Goal: Find specific page/section

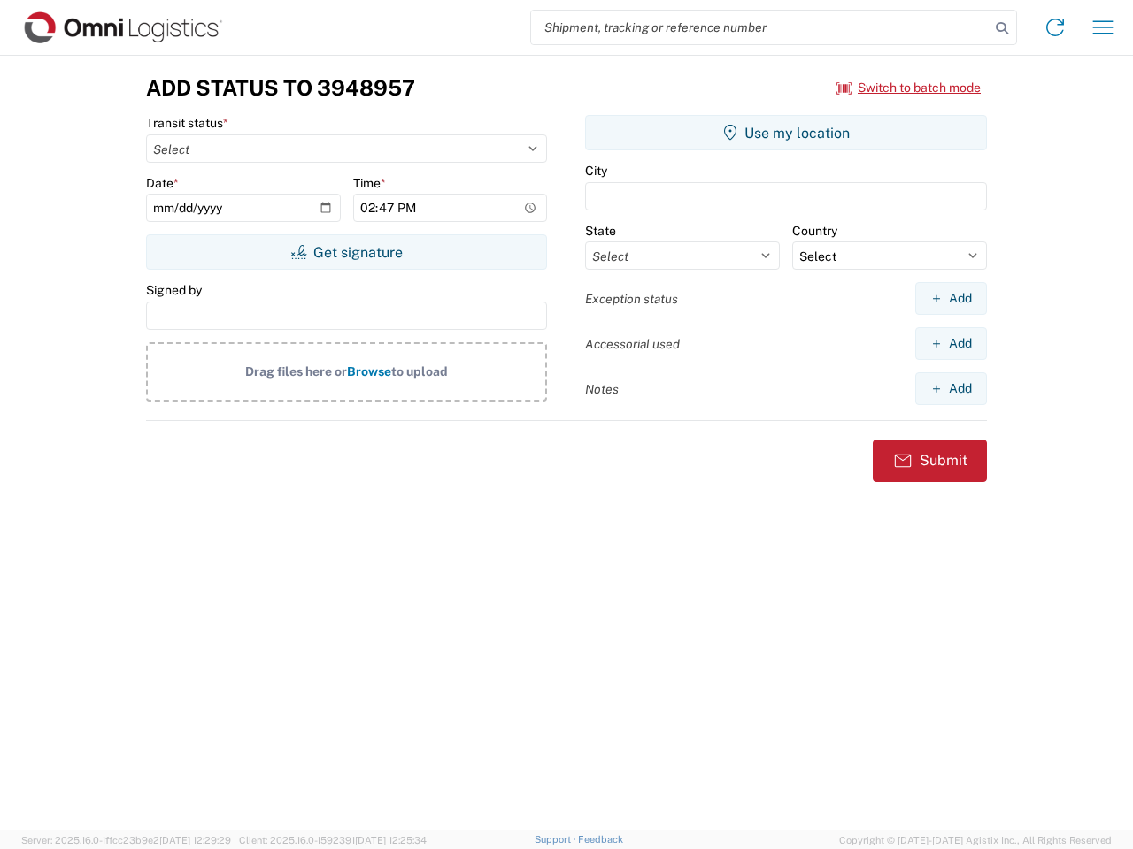
click at [760, 27] on input "search" at bounding box center [760, 28] width 458 height 34
click at [1002, 28] on icon at bounding box center [1001, 28] width 25 height 25
click at [1055, 27] on icon at bounding box center [1055, 27] width 28 height 28
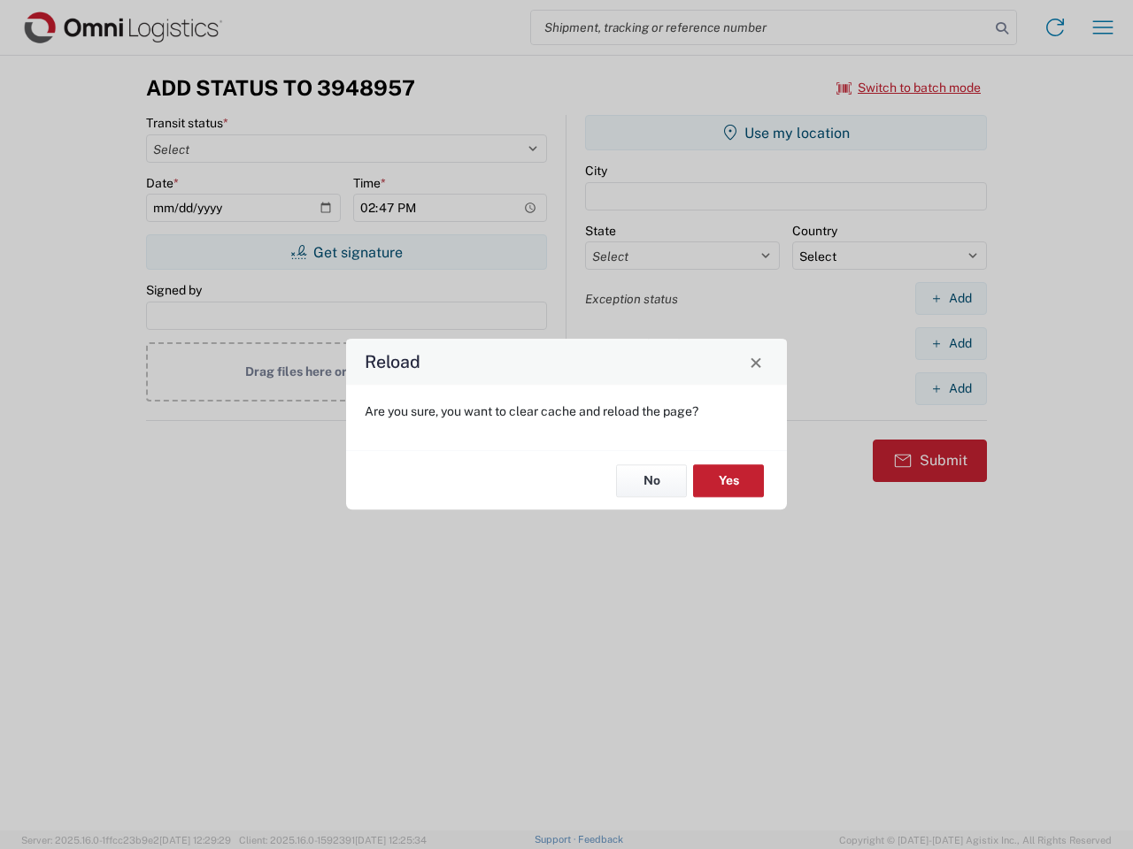
click at [909, 88] on div "Reload Are you sure, you want to clear cache and reload the page? No Yes" at bounding box center [566, 424] width 1133 height 849
click at [346, 252] on div "Reload Are you sure, you want to clear cache and reload the page? No Yes" at bounding box center [566, 424] width 1133 height 849
click at [786, 133] on div "Reload Are you sure, you want to clear cache and reload the page? No Yes" at bounding box center [566, 424] width 1133 height 849
click at [950, 298] on div "Reload Are you sure, you want to clear cache and reload the page? No Yes" at bounding box center [566, 424] width 1133 height 849
click at [950, 343] on div "Reload Are you sure, you want to clear cache and reload the page? No Yes" at bounding box center [566, 424] width 1133 height 849
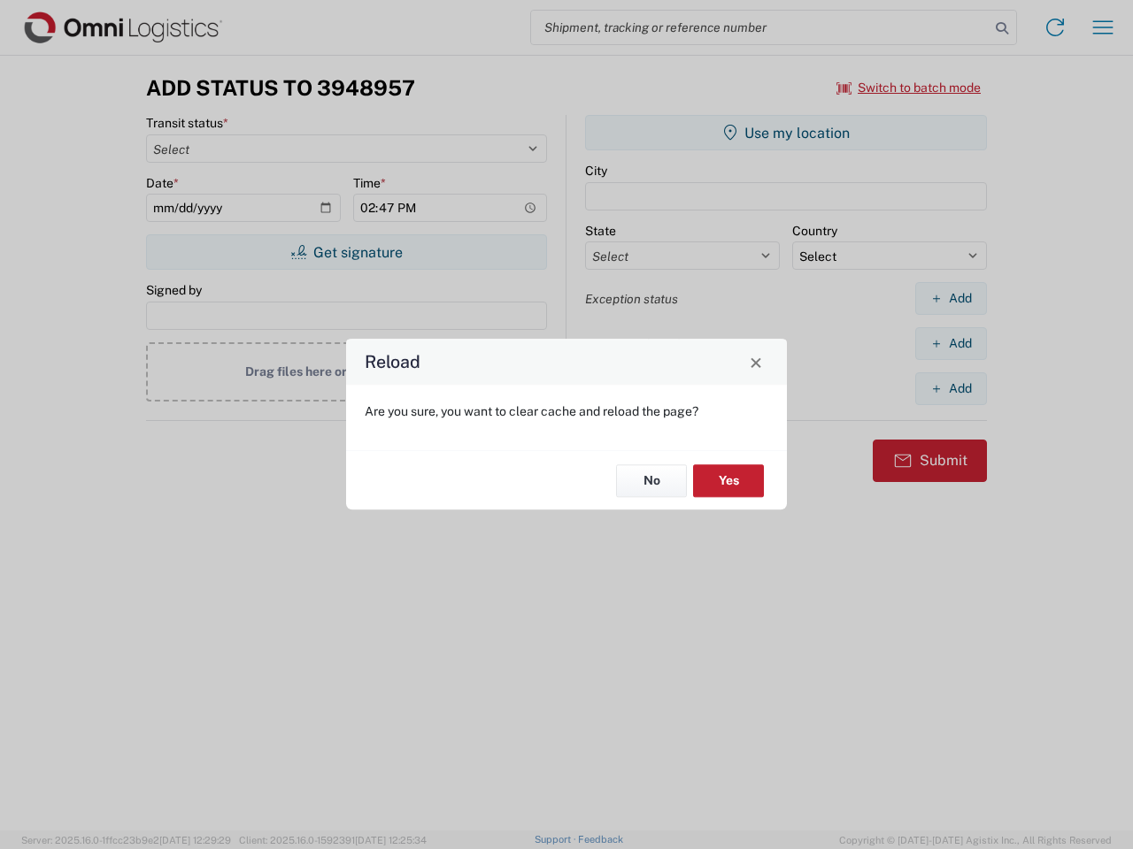
click at [950, 388] on div "Reload Are you sure, you want to clear cache and reload the page? No Yes" at bounding box center [566, 424] width 1133 height 849
